Goal: Transaction & Acquisition: Purchase product/service

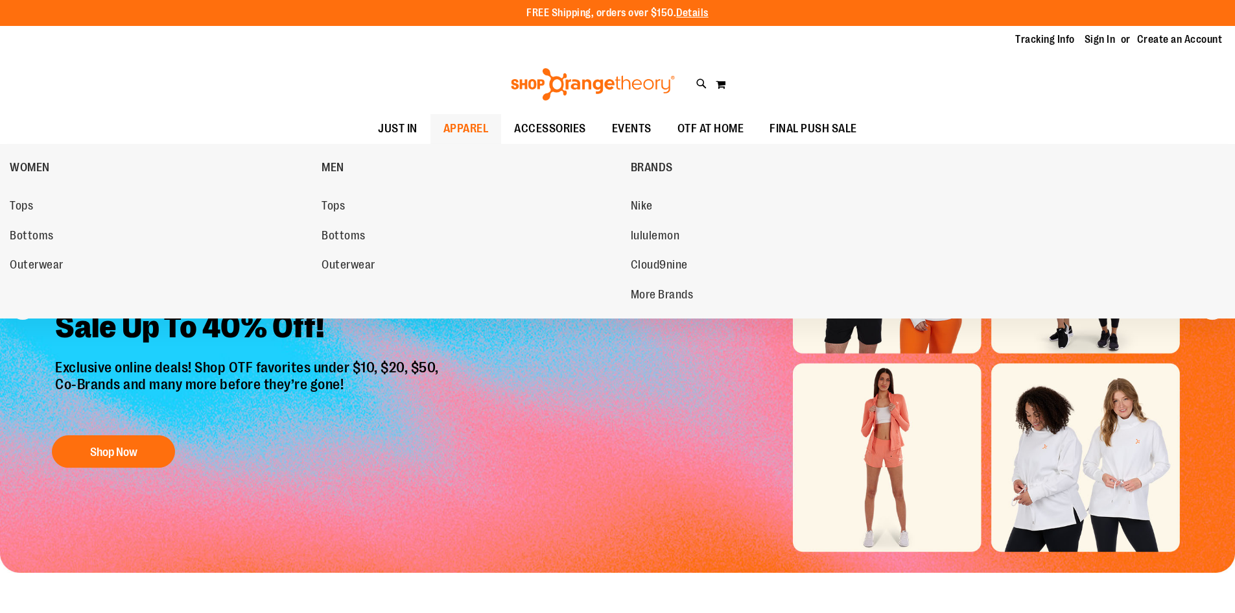
click at [461, 123] on span "APPAREL" at bounding box center [465, 128] width 45 height 29
click at [32, 169] on span "WOMEN" at bounding box center [30, 169] width 40 height 16
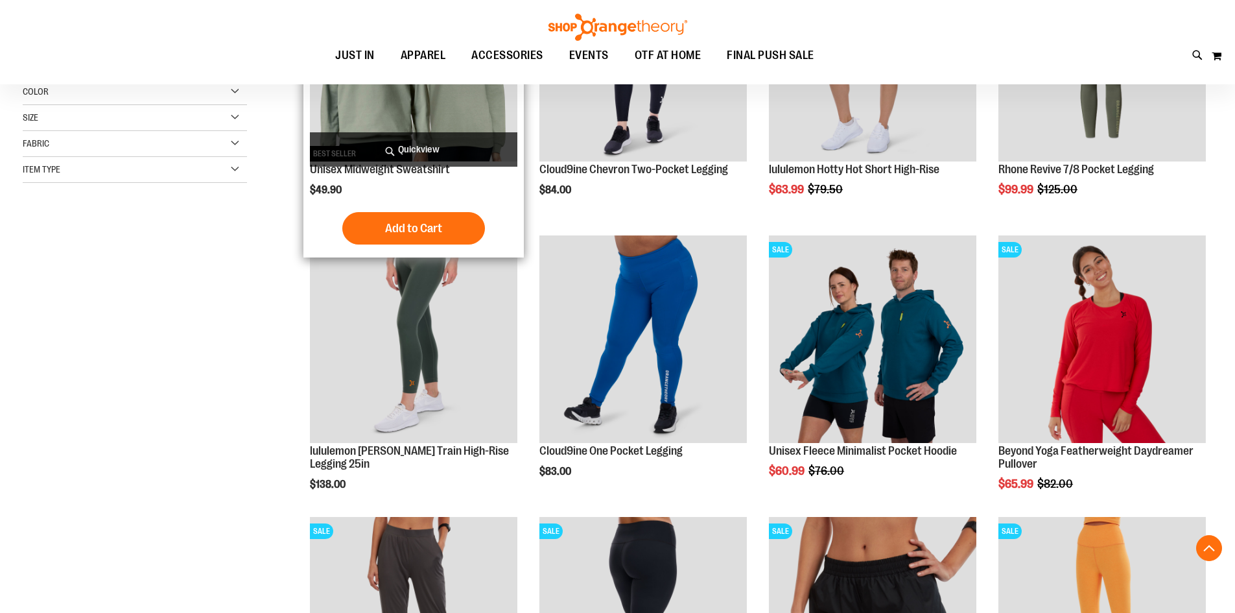
scroll to position [323, 0]
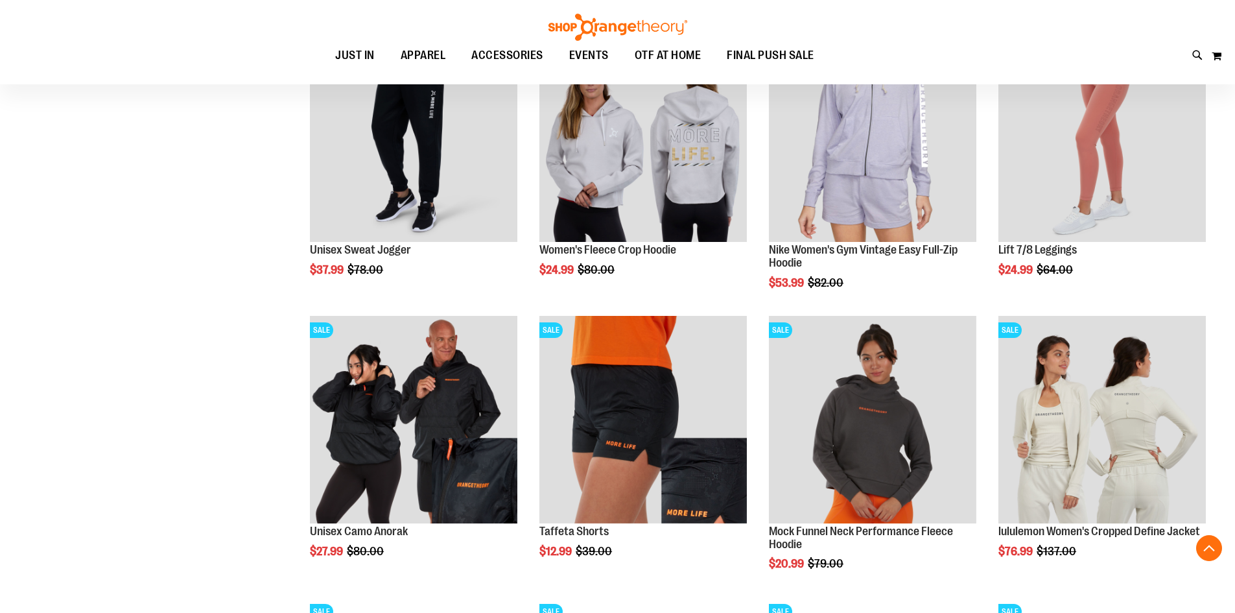
scroll to position [1166, 0]
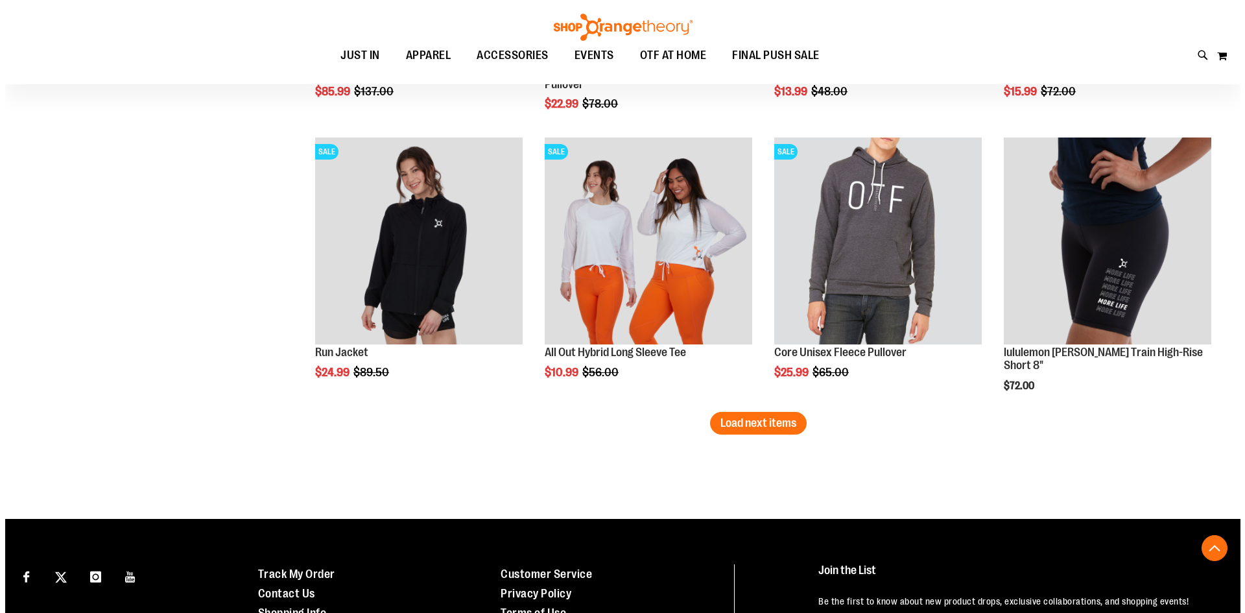
scroll to position [2398, 0]
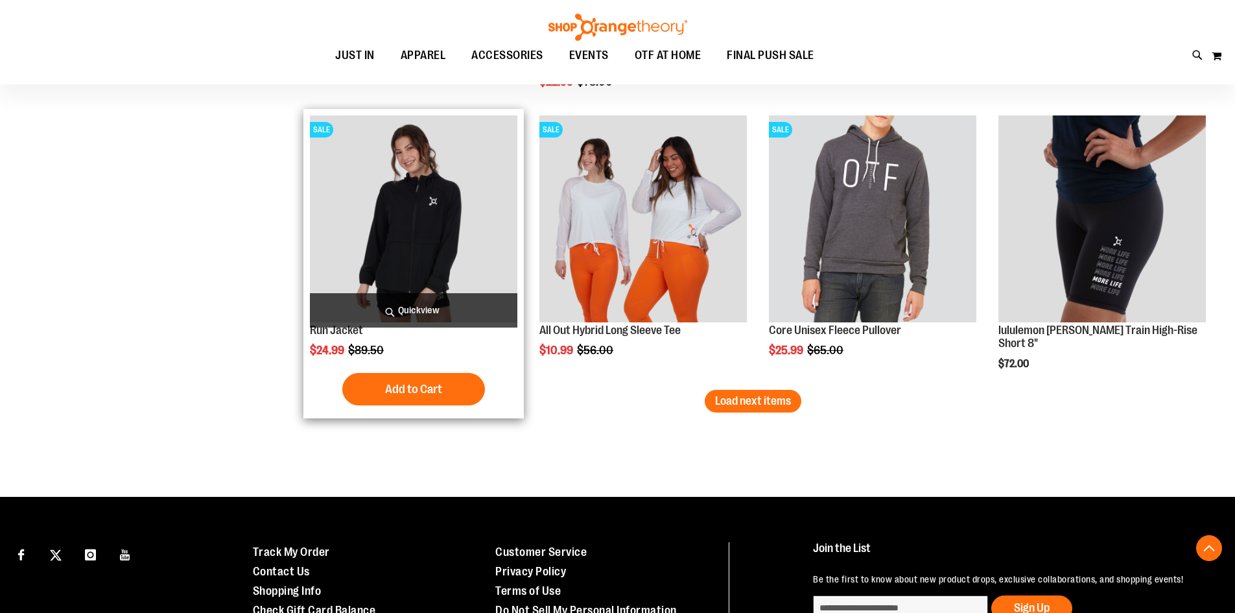
click at [458, 312] on span "Quickview" at bounding box center [413, 310] width 207 height 34
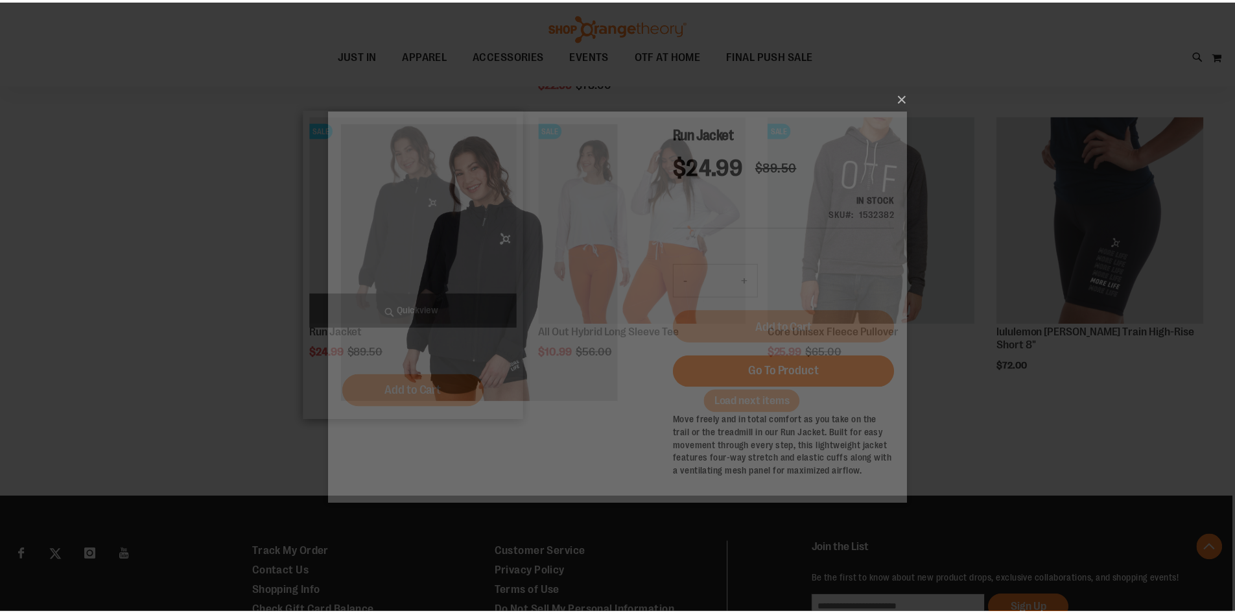
scroll to position [0, 0]
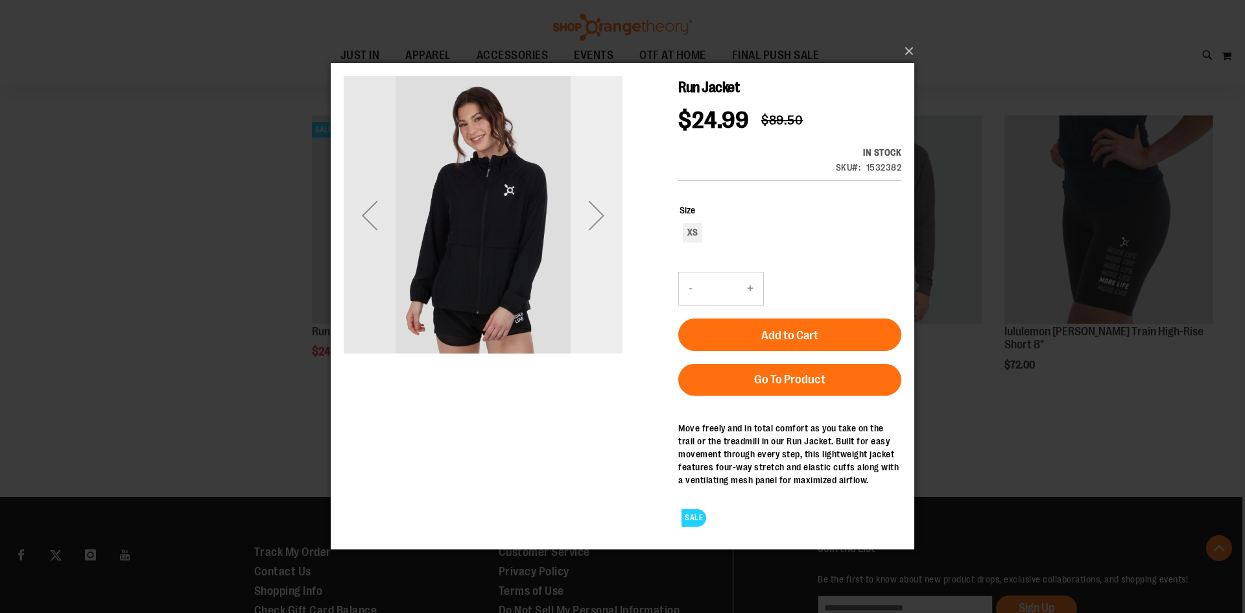
click at [603, 323] on div "Next" at bounding box center [596, 215] width 52 height 279
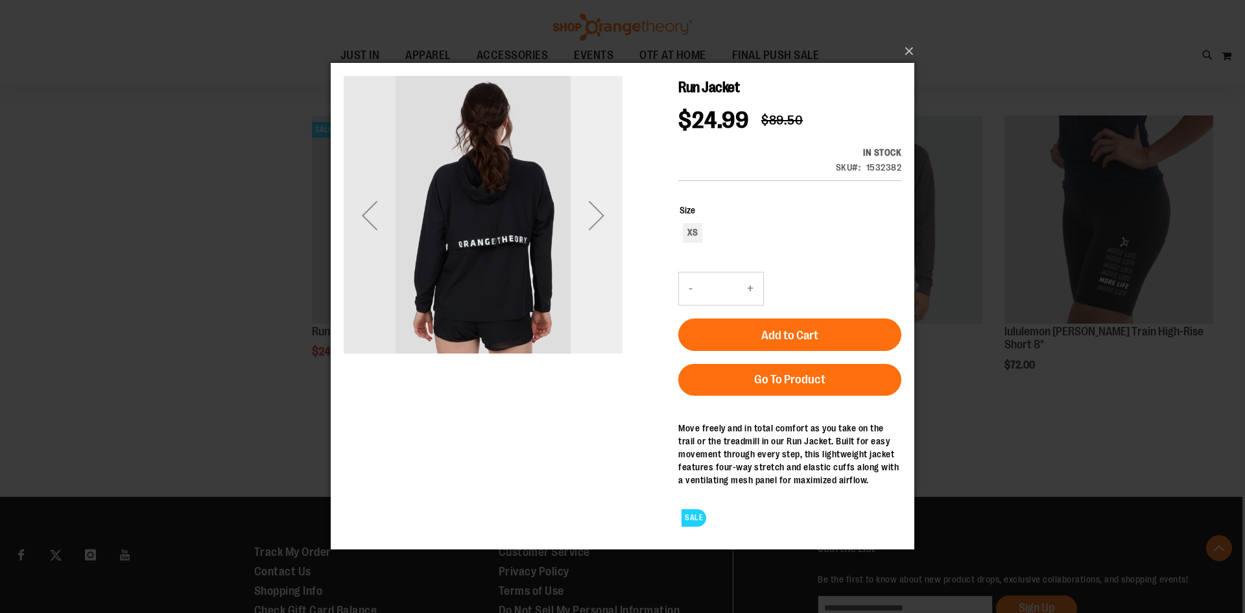
click at [601, 325] on div "Next" at bounding box center [596, 215] width 52 height 279
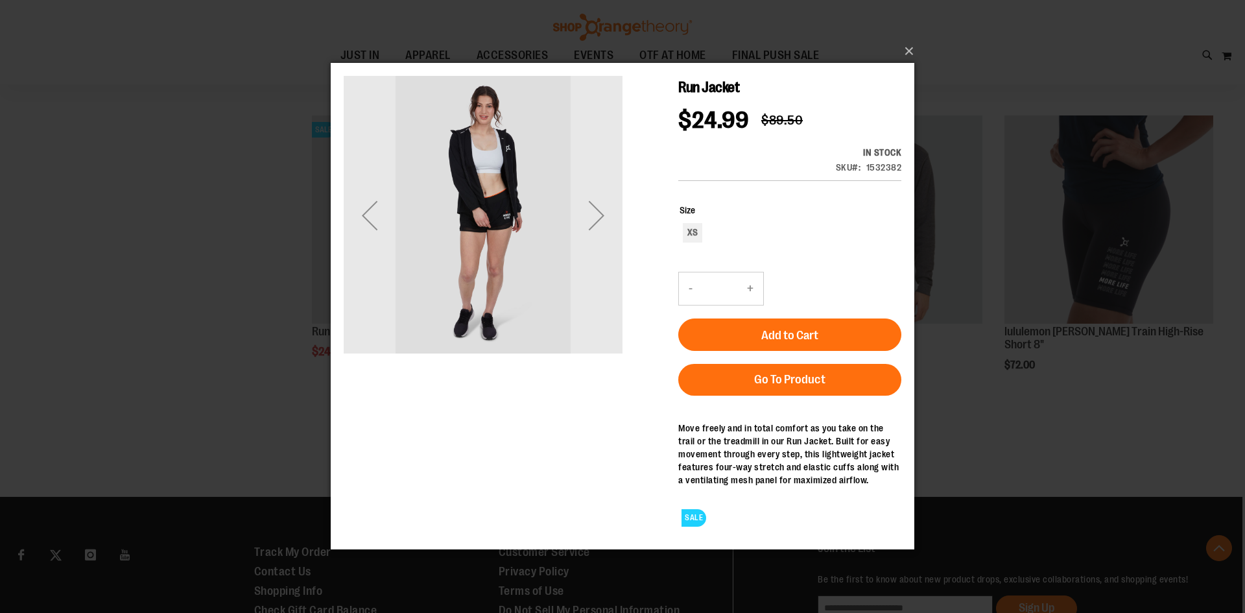
drag, startPoint x: 601, startPoint y: 325, endPoint x: 565, endPoint y: 336, distance: 37.3
click at [600, 325] on div "Next" at bounding box center [596, 215] width 52 height 279
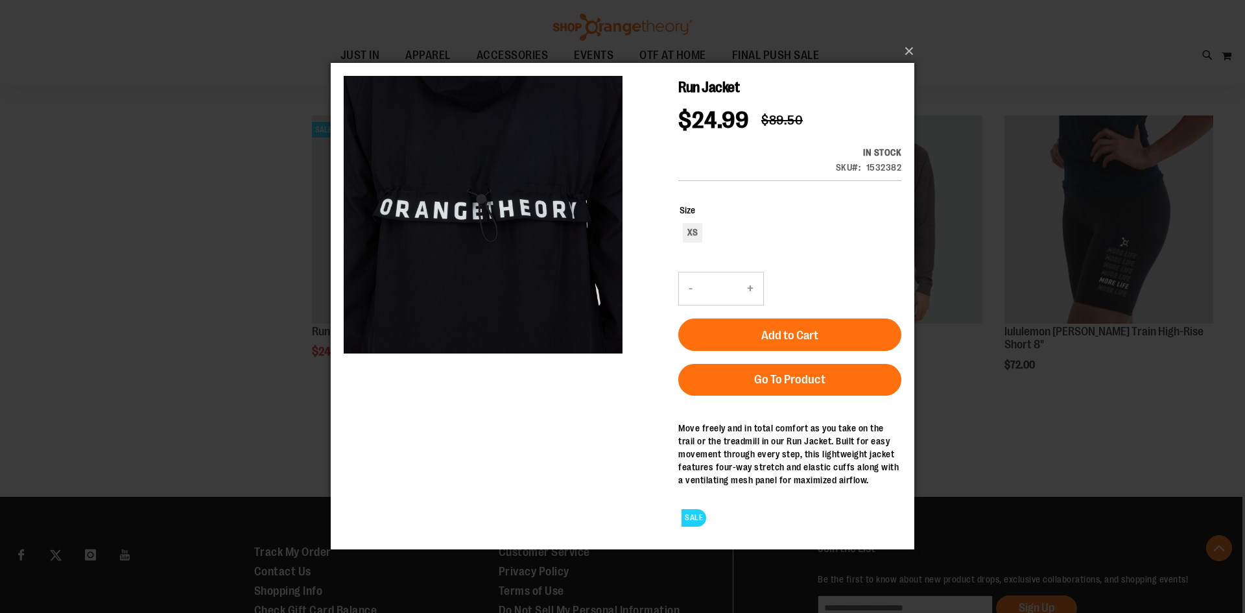
click at [115, 261] on div "×" at bounding box center [622, 306] width 1245 height 613
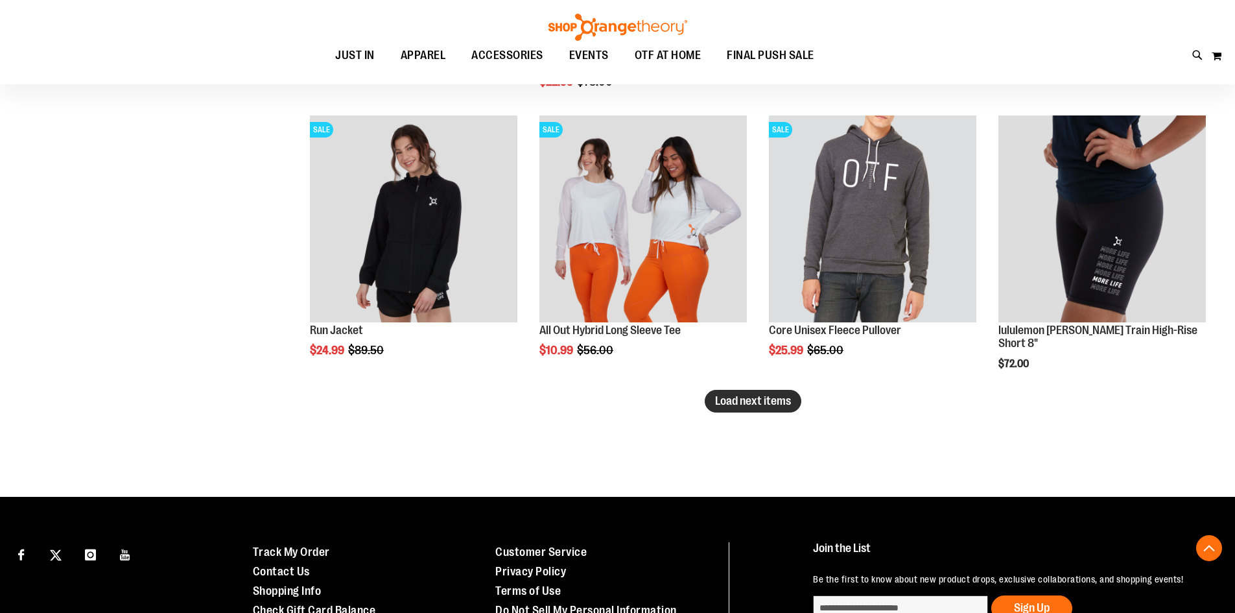
click at [747, 404] on span "Load next items" at bounding box center [753, 400] width 76 height 13
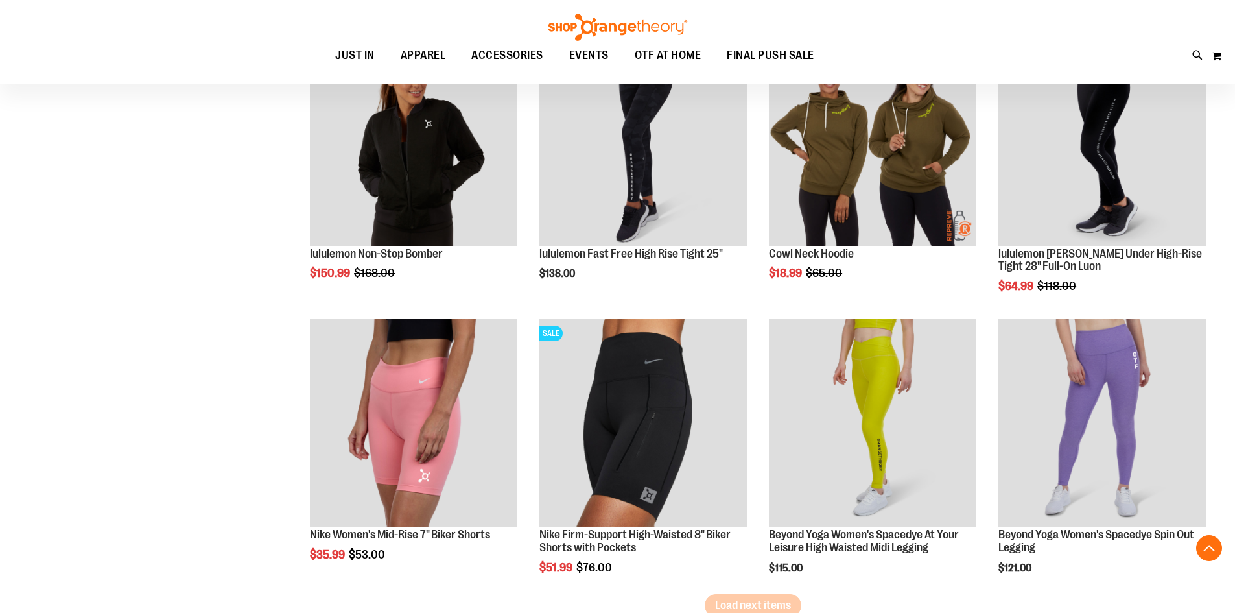
scroll to position [3046, 0]
